Goal: Navigation & Orientation: Understand site structure

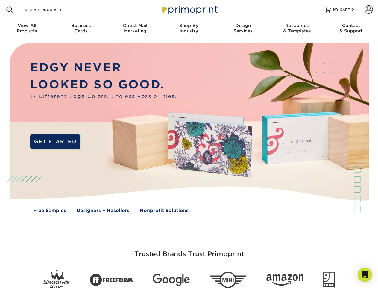
click at [189, 144] on img at bounding box center [189, 131] width 374 height 187
click at [10, 10] on span at bounding box center [9, 9] width 7 height 7
click at [369, 10] on span at bounding box center [369, 9] width 8 height 8
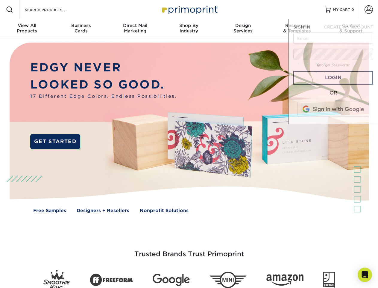
click at [27, 29] on div "View All Products" at bounding box center [27, 28] width 54 height 11
click at [81, 29] on div "Business Cards" at bounding box center [81, 28] width 54 height 11
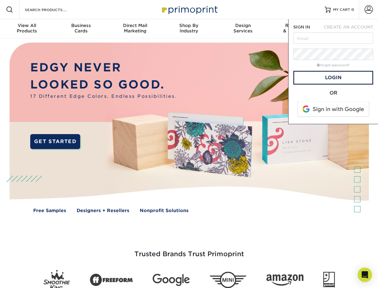
click at [135, 29] on div "Direct Mail Marketing" at bounding box center [135, 28] width 54 height 11
click at [189, 29] on div "Shop By Industry" at bounding box center [189, 28] width 54 height 11
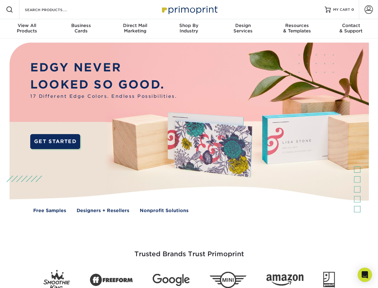
click at [243, 29] on div "Design Services" at bounding box center [243, 28] width 54 height 11
click at [297, 29] on div "Resources & Templates" at bounding box center [297, 28] width 54 height 11
click at [351, 29] on div "Contact & Support" at bounding box center [351, 28] width 54 height 11
